Goal: Information Seeking & Learning: Learn about a topic

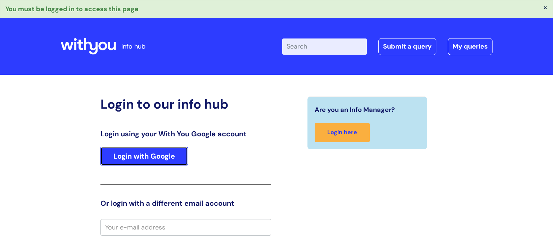
click at [148, 152] on link "Login with Google" at bounding box center [143, 156] width 87 height 19
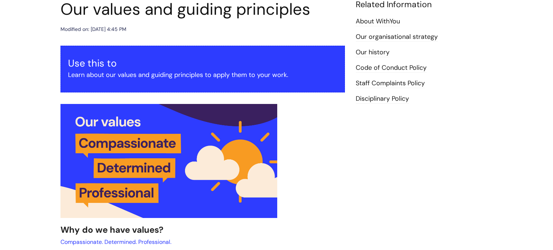
scroll to position [91, 0]
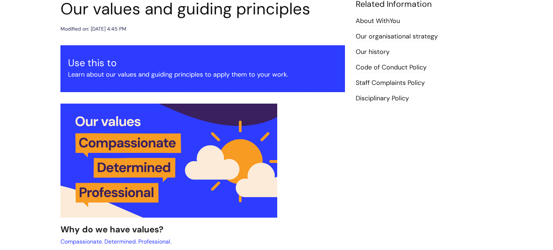
click at [187, 32] on div "Modified on: [DATE] 4:45 PM" at bounding box center [202, 28] width 284 height 9
